Goal: Information Seeking & Learning: Learn about a topic

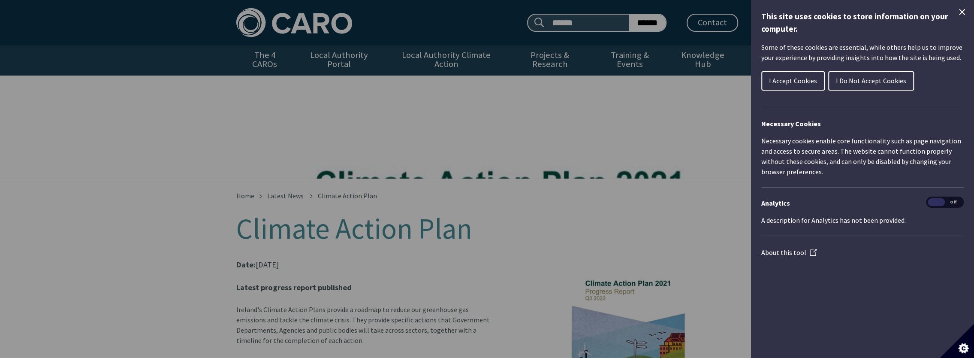
click at [790, 77] on span "I Accept Cookies" at bounding box center [793, 80] width 48 height 9
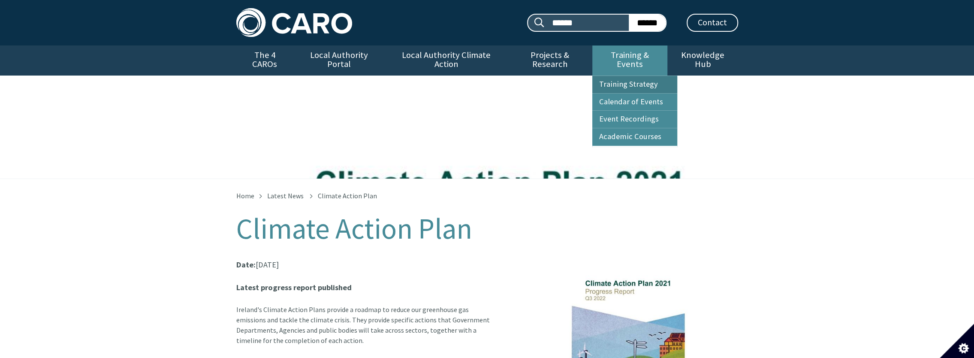
click at [607, 76] on link "Training Strategy" at bounding box center [634, 84] width 85 height 17
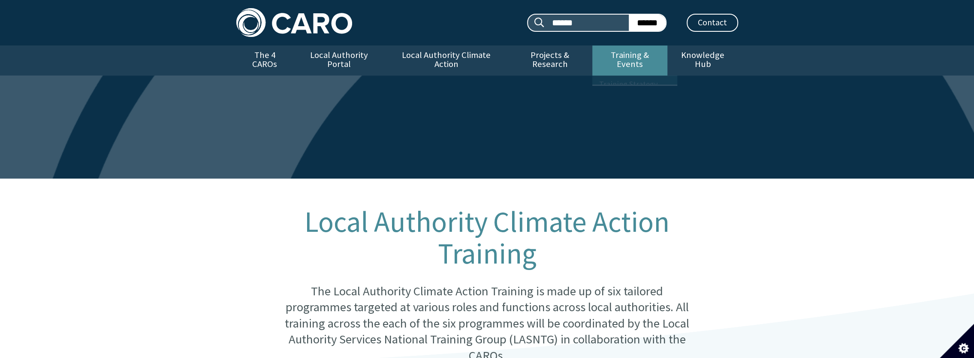
click at [633, 56] on link "Training & Events" at bounding box center [629, 60] width 75 height 30
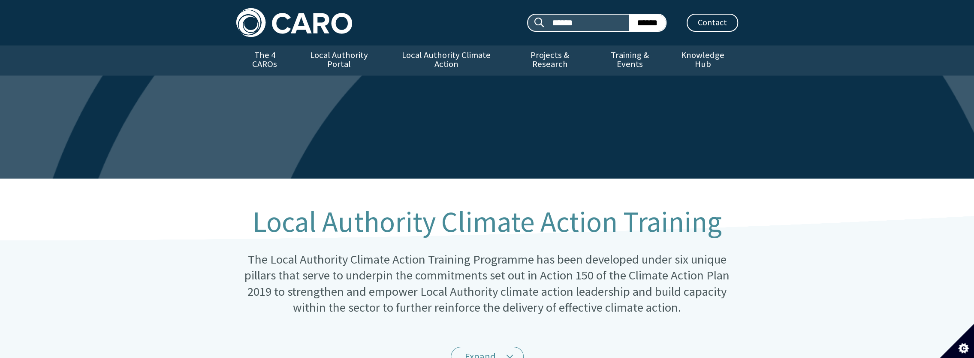
click at [633, 56] on link "Training & Events" at bounding box center [629, 60] width 75 height 30
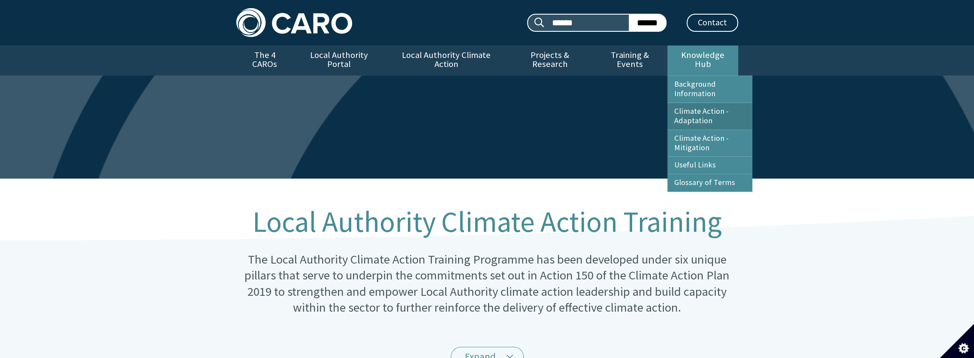
click at [686, 108] on link "Climate Action - Adaptation" at bounding box center [709, 116] width 85 height 27
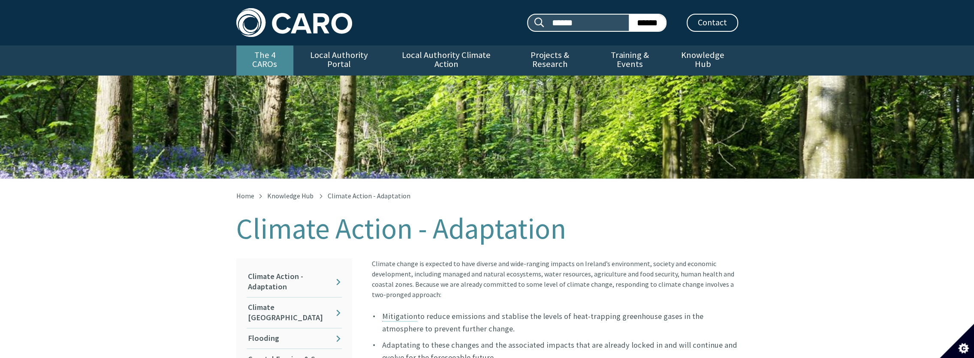
click at [257, 53] on link "The 4 CAROs" at bounding box center [264, 60] width 57 height 30
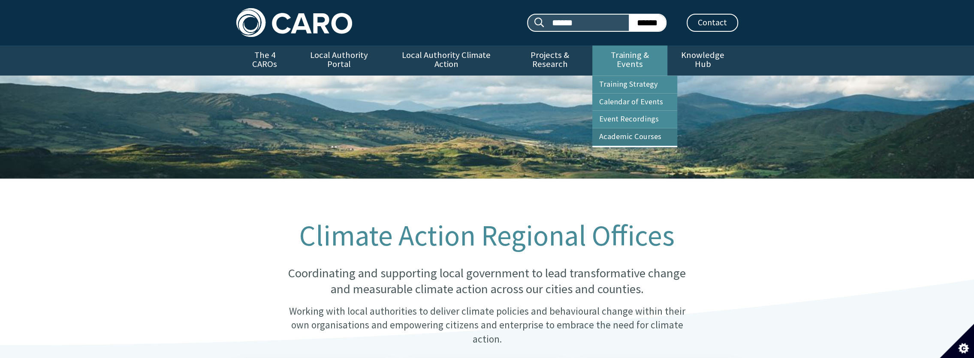
click at [611, 128] on link "Academic Courses" at bounding box center [634, 136] width 85 height 17
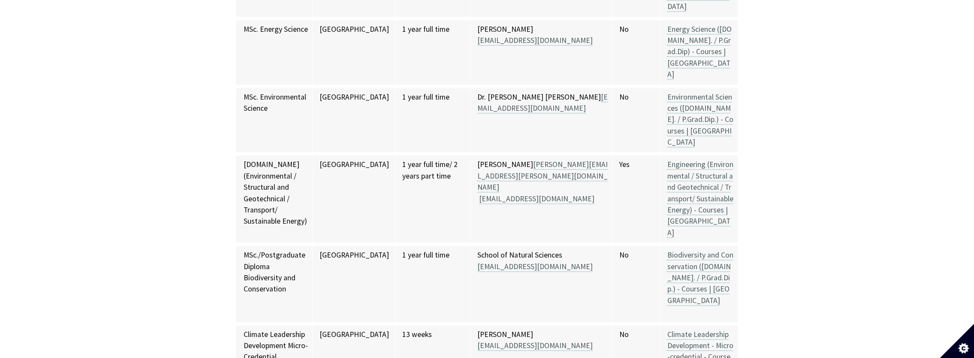
scroll to position [6349, 0]
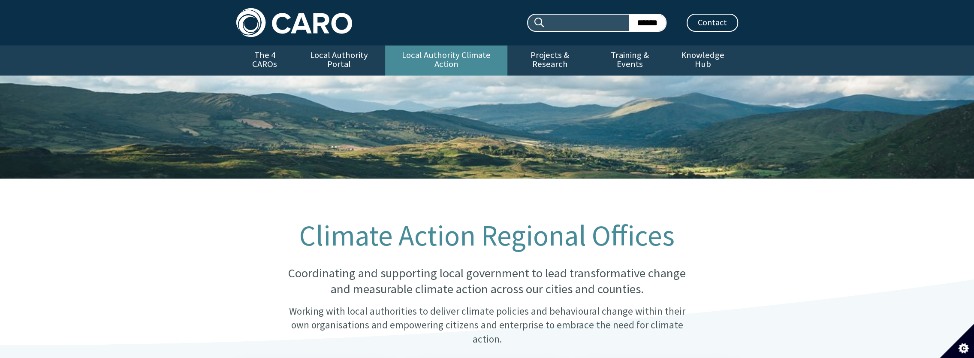
click at [413, 57] on link "Local Authority Climate Action" at bounding box center [446, 60] width 122 height 30
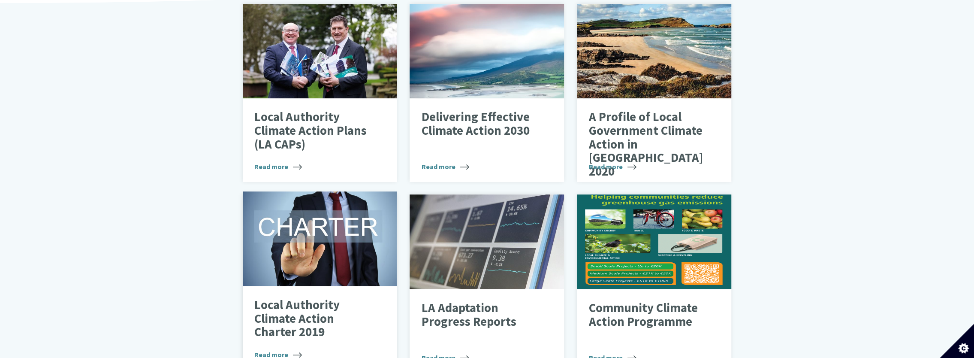
scroll to position [343, 0]
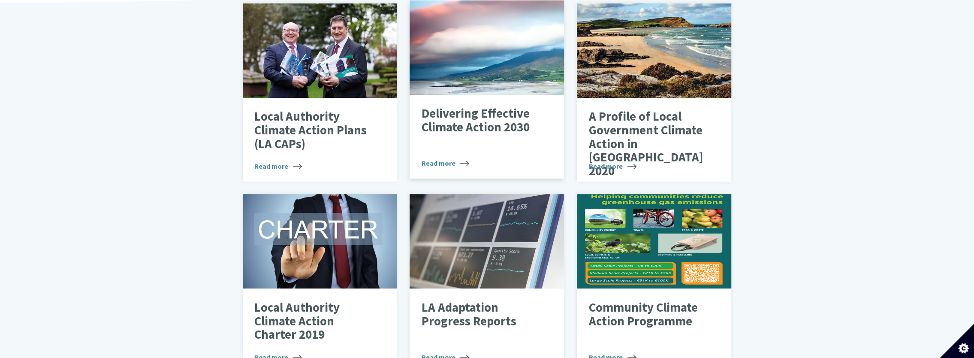
click at [467, 119] on p "Delivering Effective Climate Action 2030" at bounding box center [481, 120] width 118 height 27
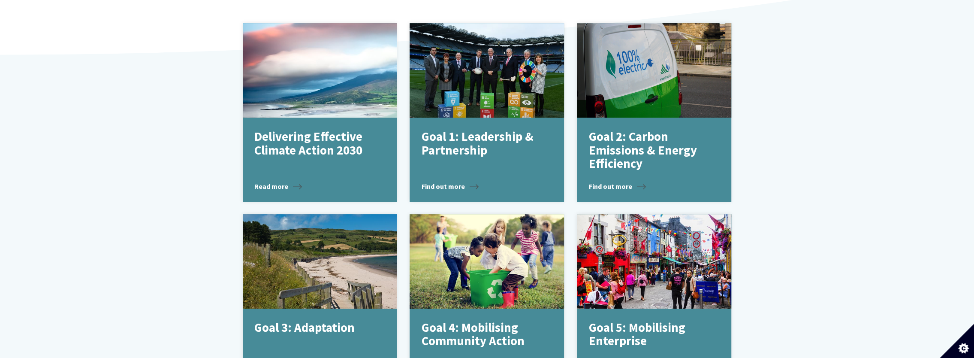
scroll to position [343, 0]
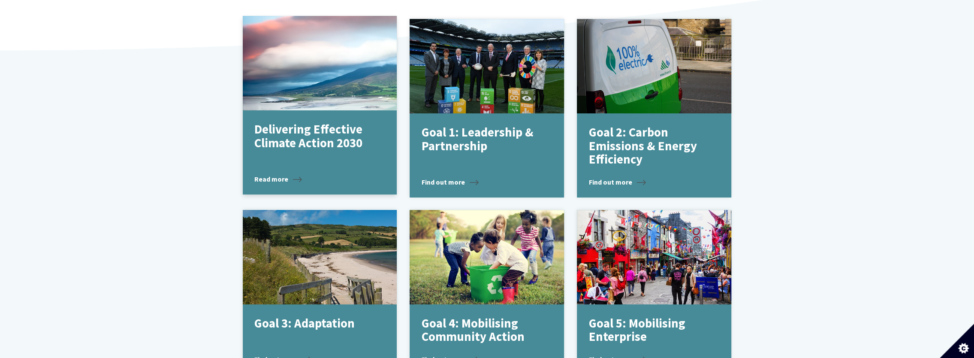
click at [290, 147] on div "Delivering Effective Climate Action 2030 Read more" at bounding box center [320, 152] width 154 height 84
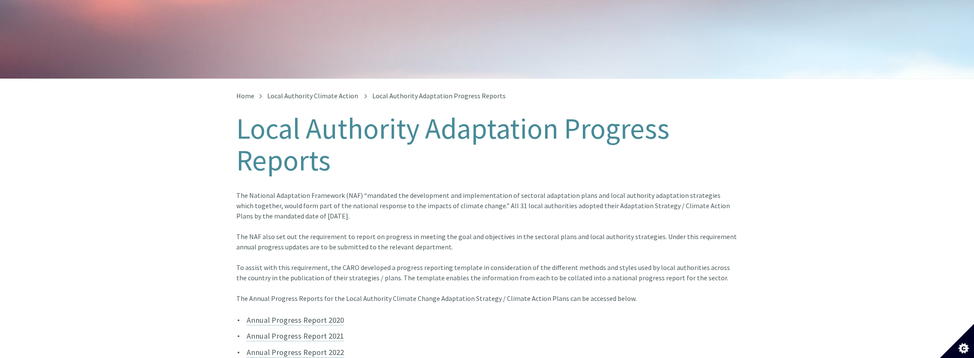
scroll to position [100, 0]
